Goal: Task Accomplishment & Management: Use online tool/utility

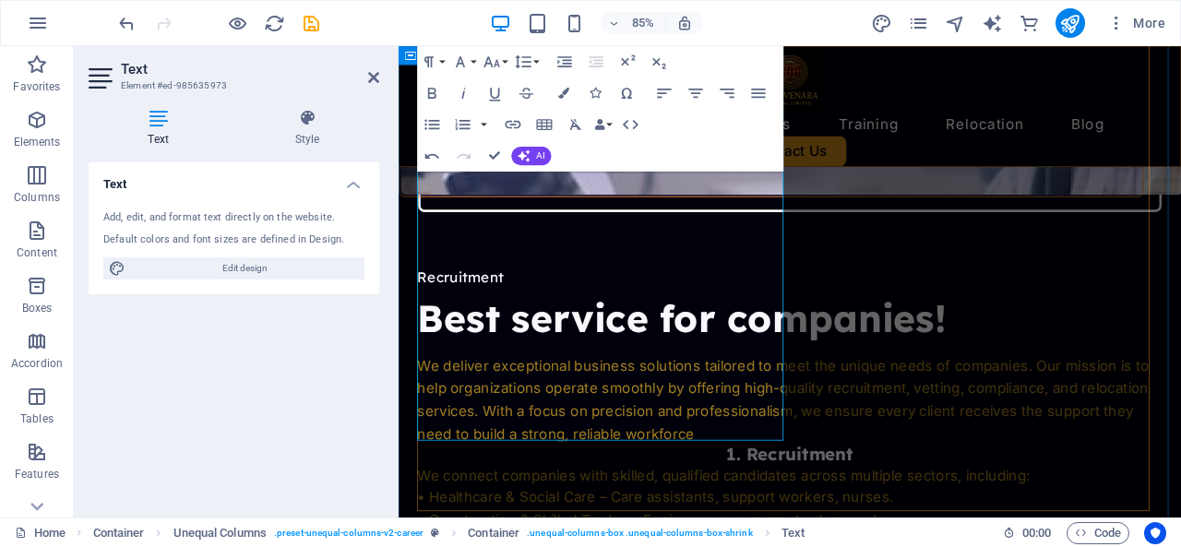
scroll to position [3564, 0]
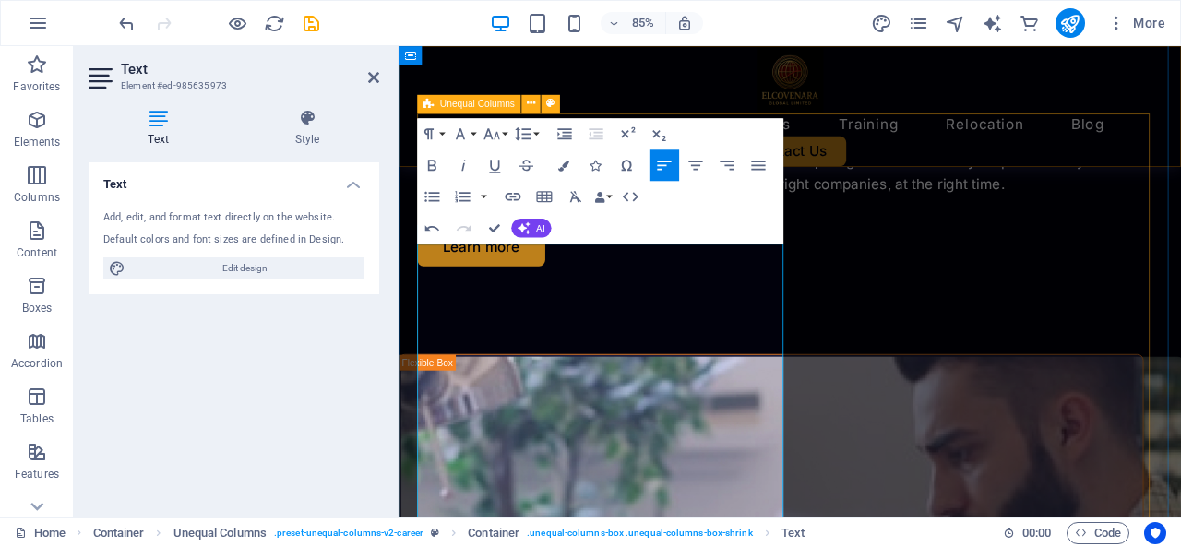
scroll to position [3083, 0]
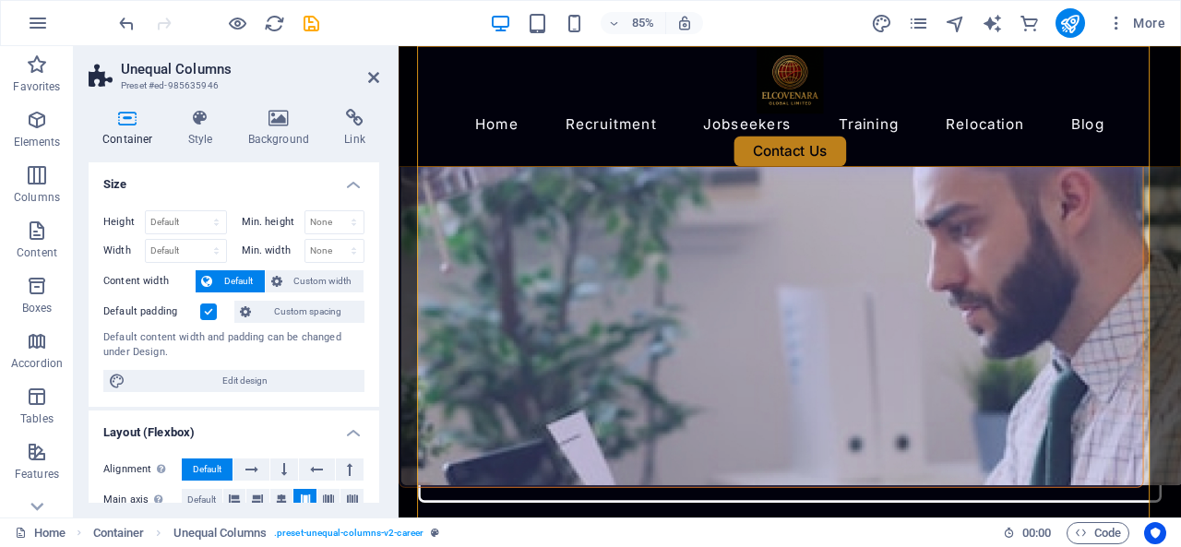
scroll to position [3255, 0]
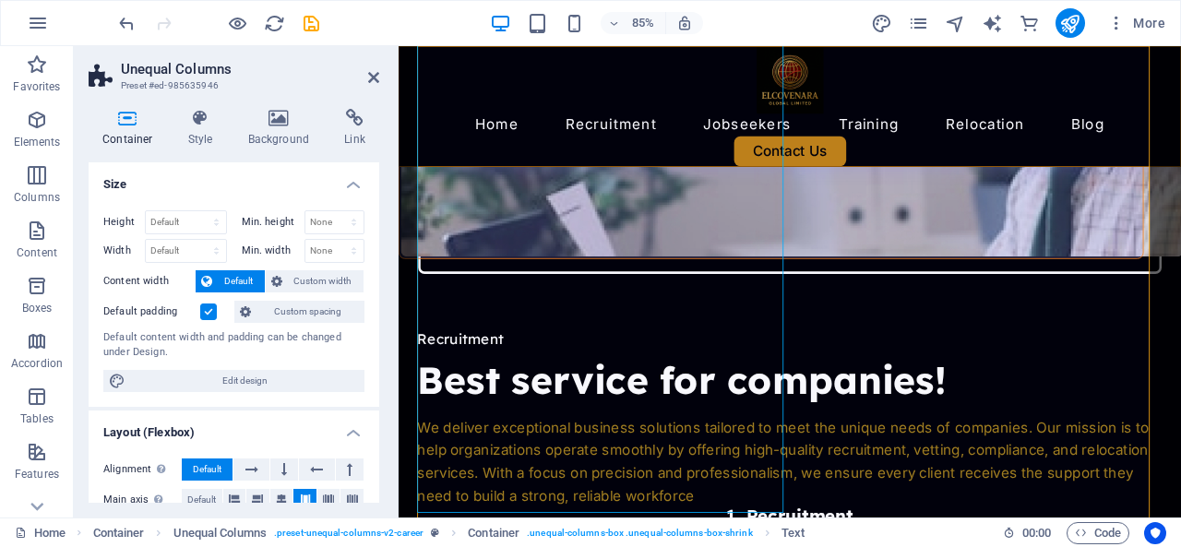
scroll to position [3524, 0]
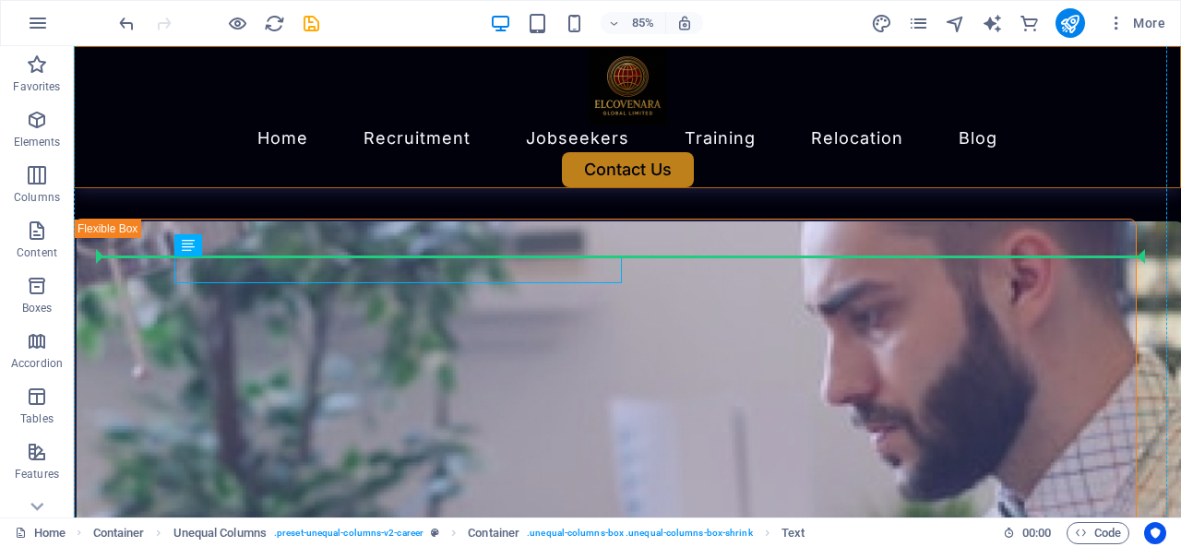
scroll to position [2659, 0]
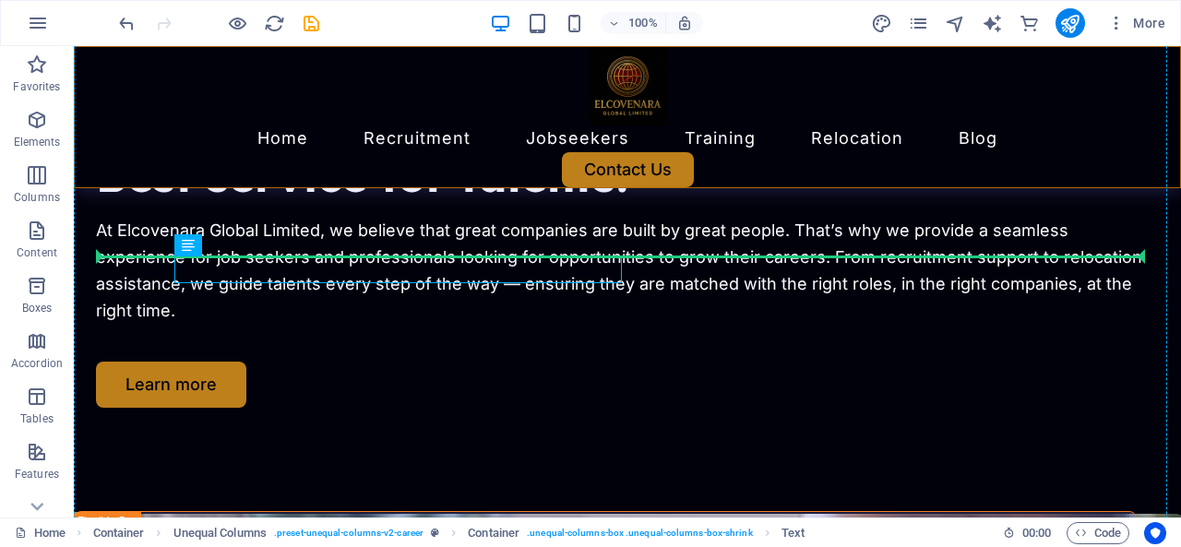
drag, startPoint x: 97, startPoint y: 258, endPoint x: 400, endPoint y: 219, distance: 306.1
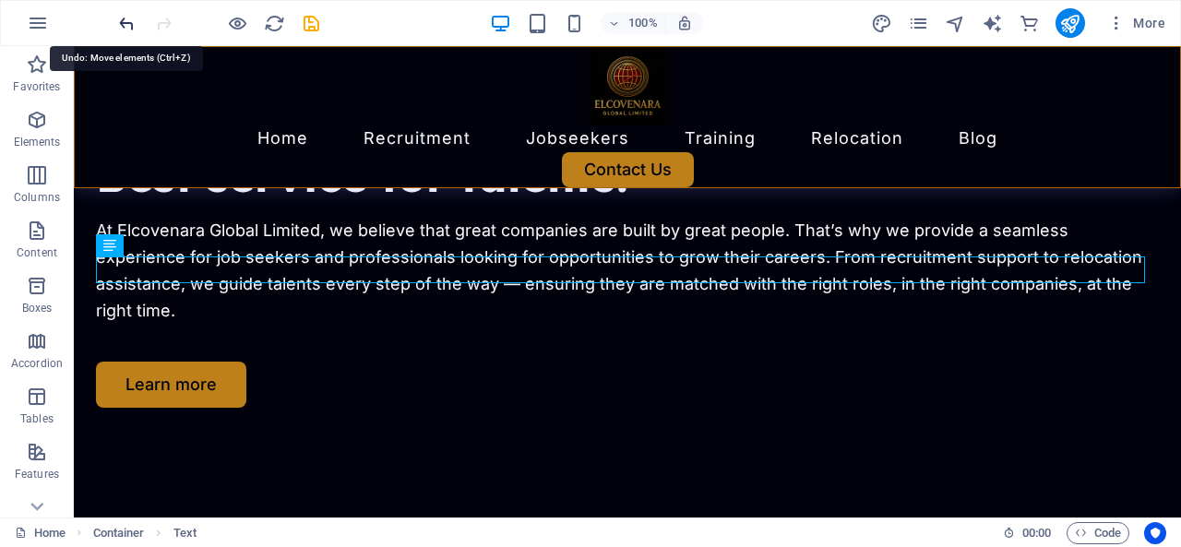
click at [125, 23] on icon "undo" at bounding box center [126, 23] width 21 height 21
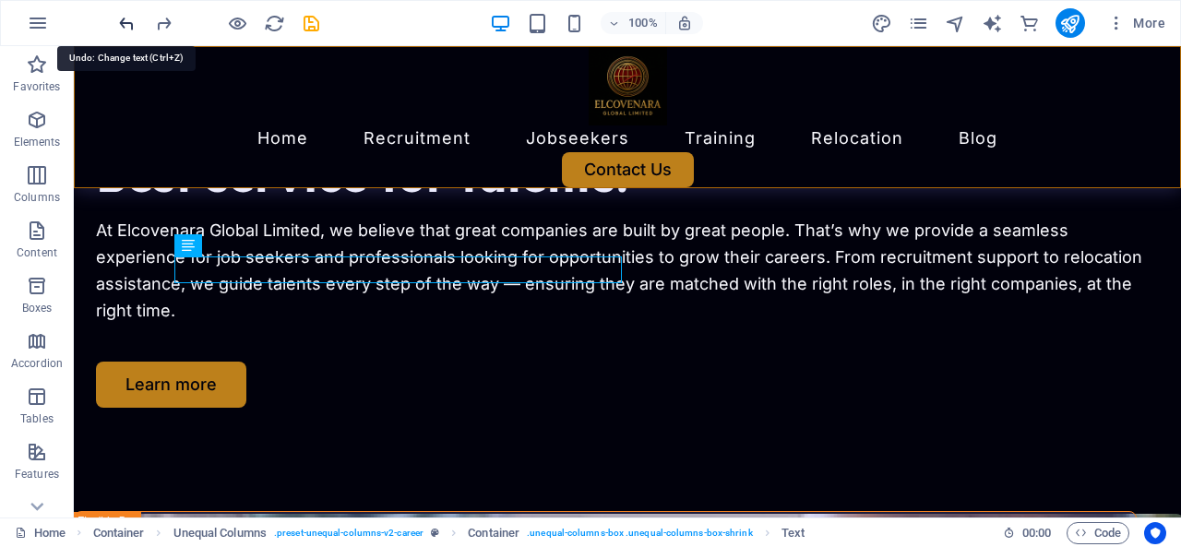
click at [122, 24] on icon "undo" at bounding box center [126, 23] width 21 height 21
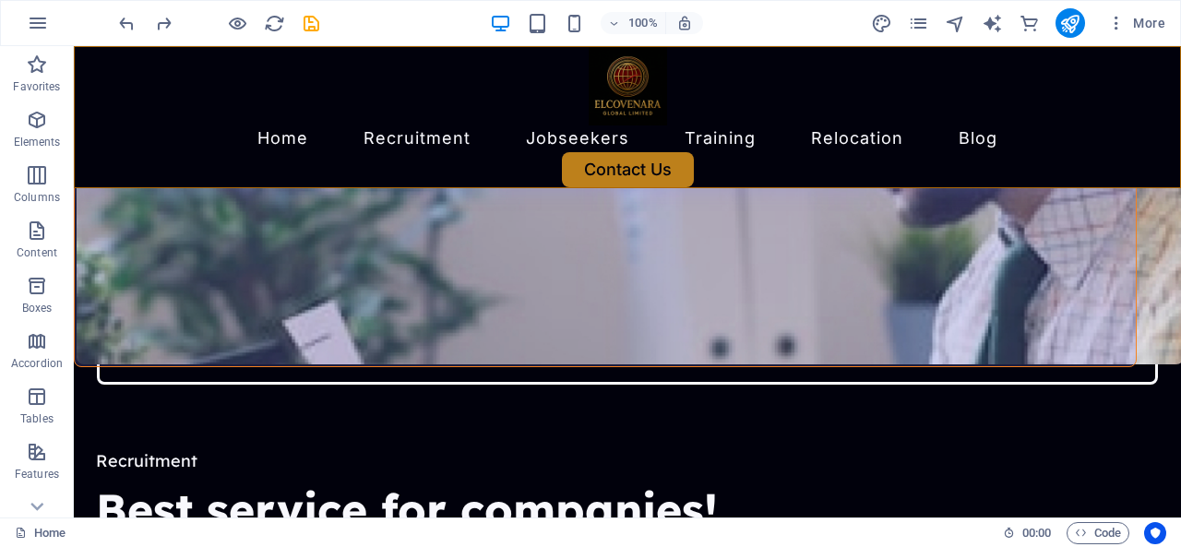
scroll to position [3236, 0]
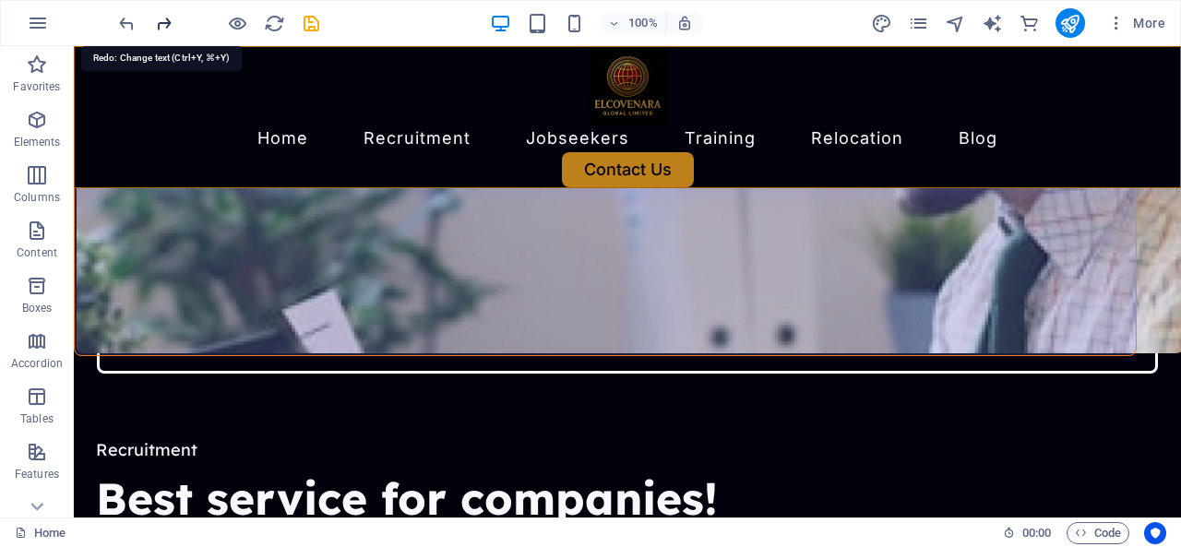
click at [162, 23] on icon "redo" at bounding box center [163, 23] width 21 height 21
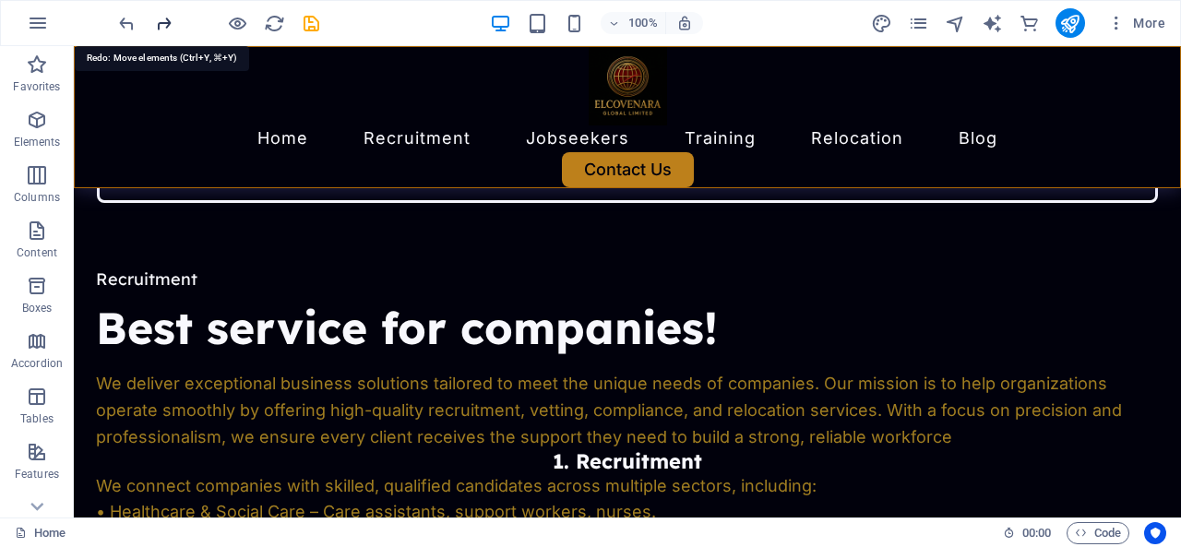
click at [162, 23] on icon "redo" at bounding box center [163, 23] width 21 height 21
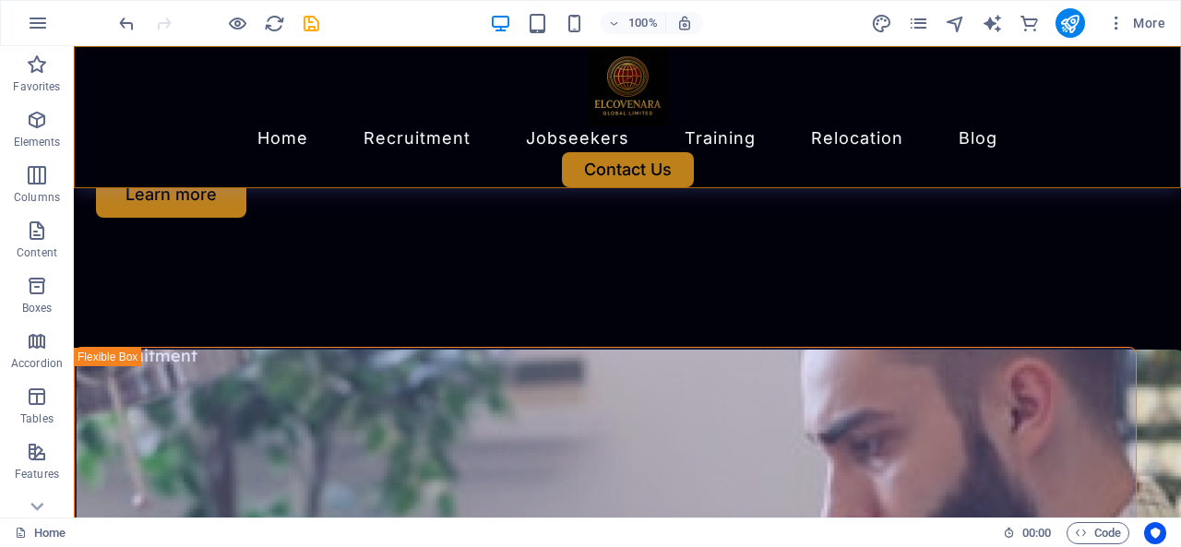
scroll to position [2940, 0]
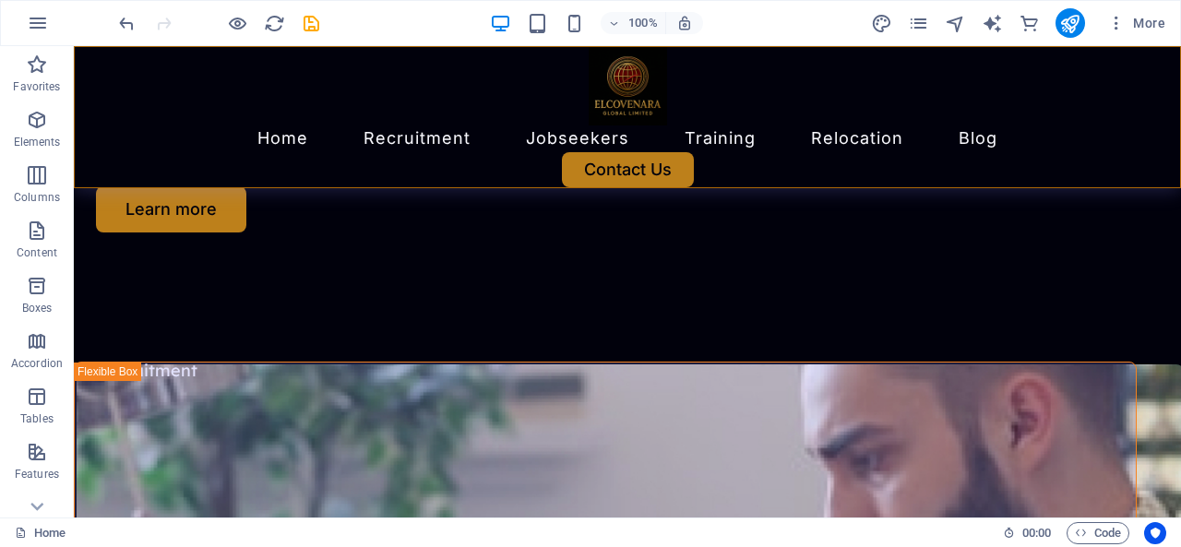
scroll to position [2845, 0]
